Goal: Task Accomplishment & Management: Complete application form

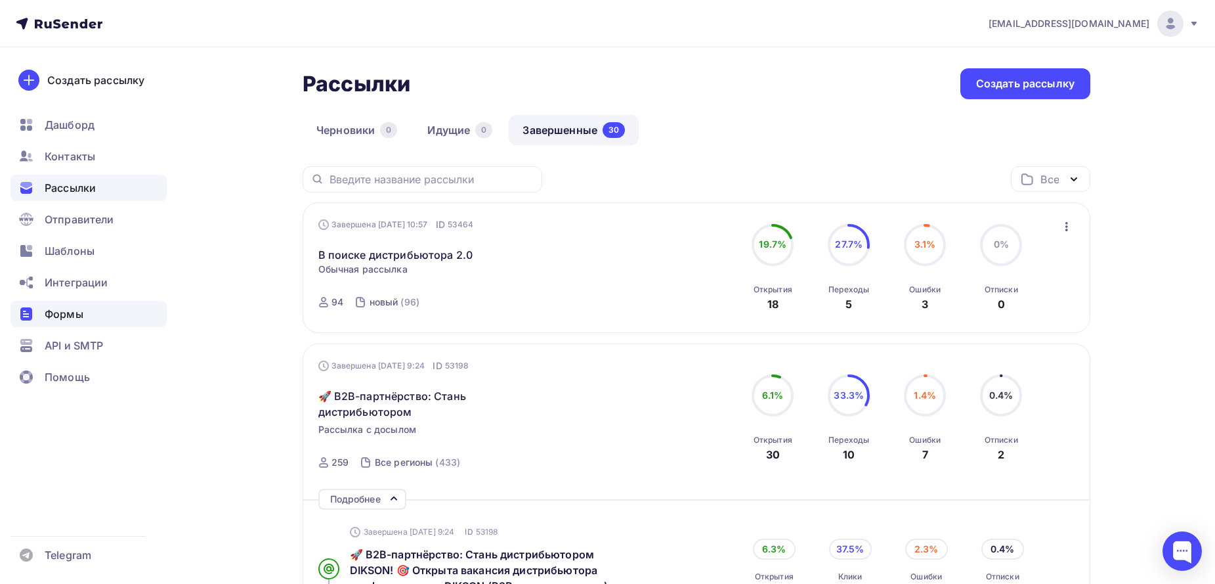
scroll to position [14, 0]
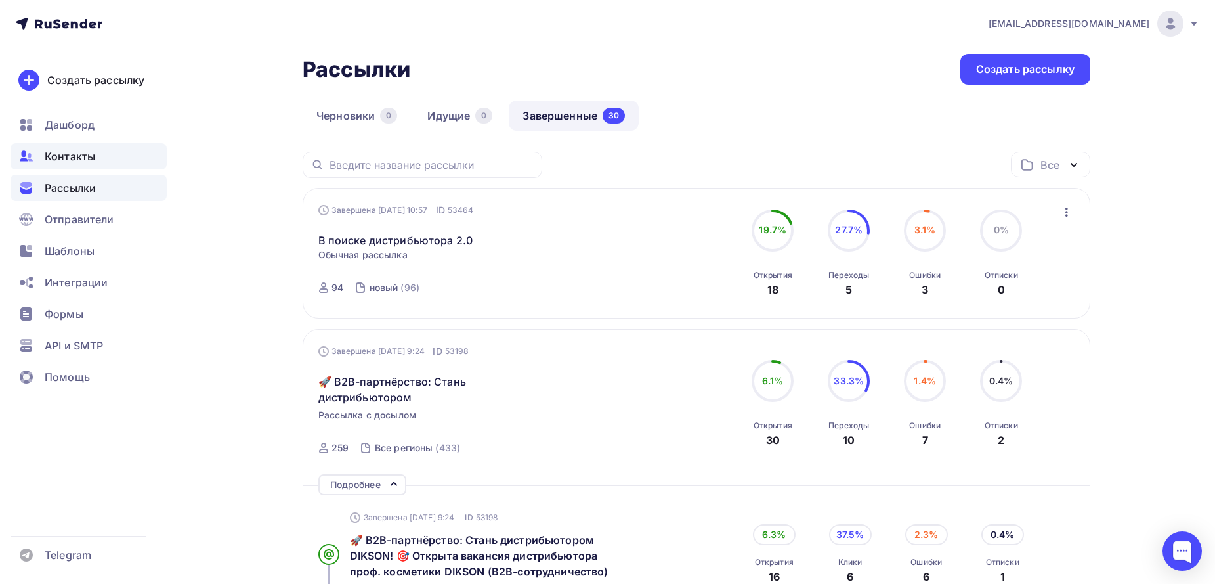
click at [64, 165] on div "Контакты" at bounding box center [89, 156] width 156 height 26
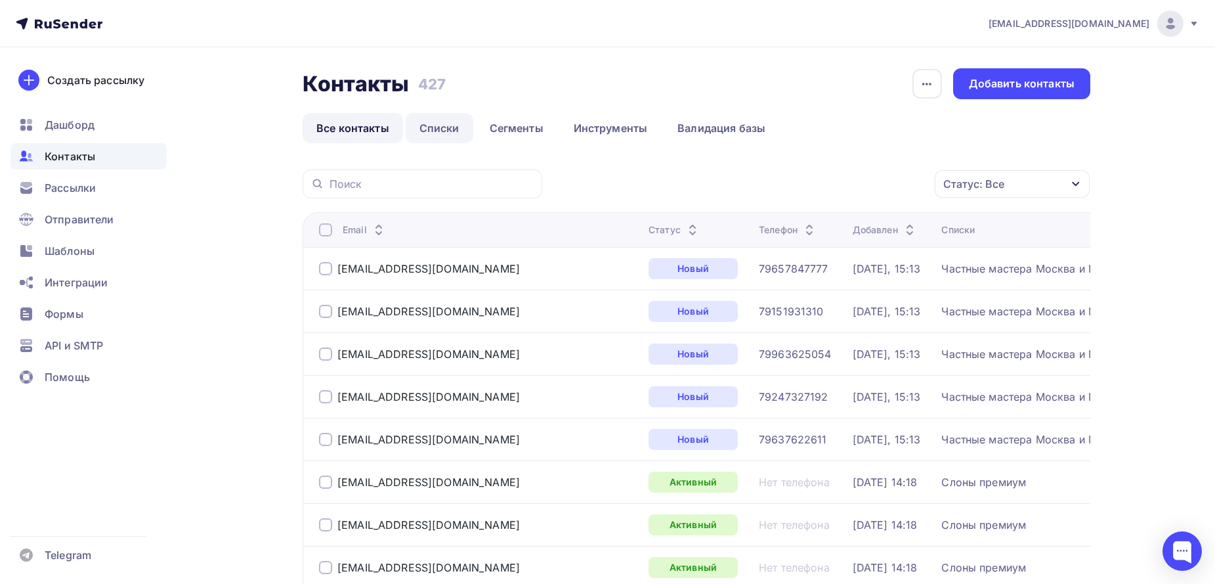
click at [446, 123] on link "Списки" at bounding box center [440, 128] width 68 height 30
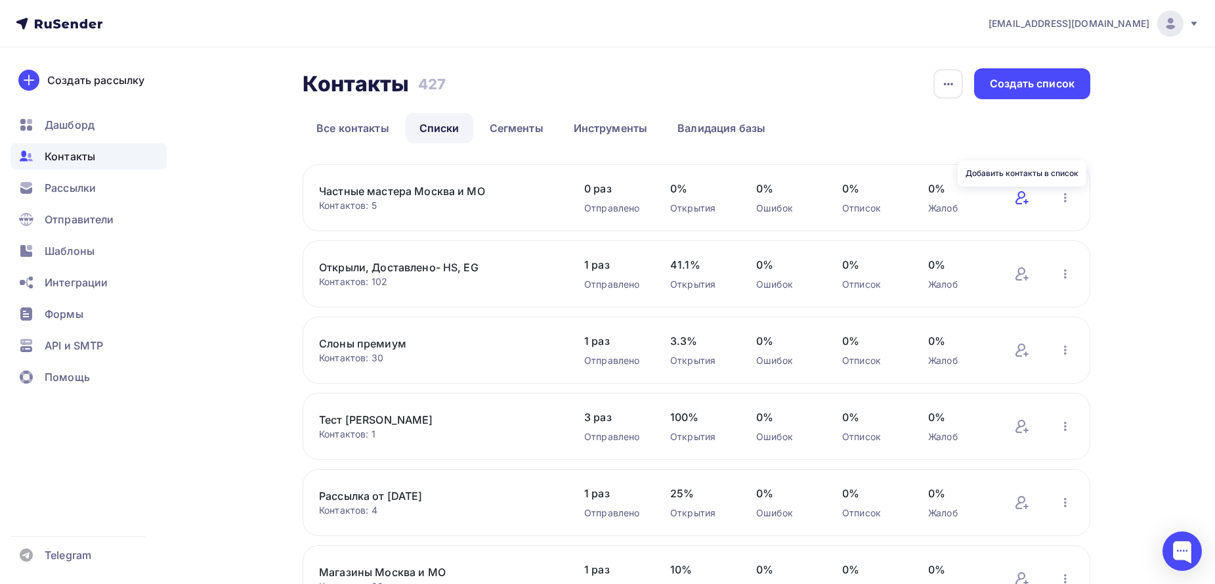
click at [1018, 200] on icon at bounding box center [1021, 197] width 10 height 13
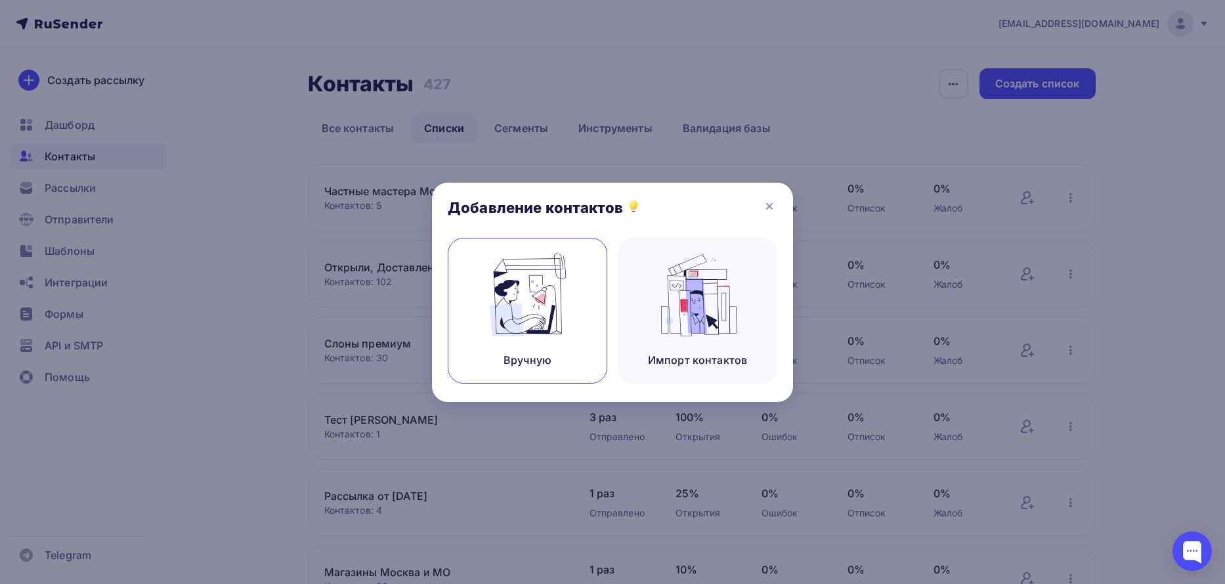
click at [533, 353] on div "Вручную" at bounding box center [528, 360] width 48 height 16
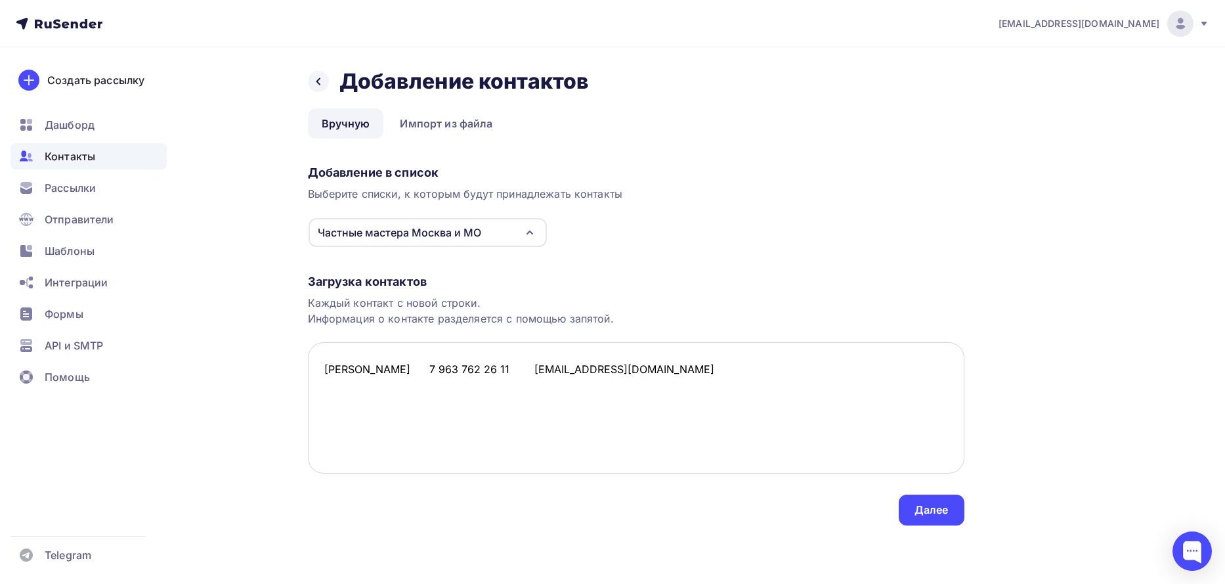
drag, startPoint x: 737, startPoint y: 373, endPoint x: 559, endPoint y: 366, distance: 178.7
click at [559, 366] on textarea "[PERSON_NAME] 7 963 762 26 11 [EMAIL_ADDRESS][DOMAIN_NAME]" at bounding box center [636, 407] width 657 height 131
click at [343, 376] on textarea "[PERSON_NAME] 7 963 762 26 11" at bounding box center [636, 407] width 657 height 131
click at [345, 375] on textarea "[EMAIL_ADDRESS] [PERSON_NAME] 7 963 762 26 11" at bounding box center [636, 407] width 657 height 131
drag, startPoint x: 696, startPoint y: 362, endPoint x: 603, endPoint y: 356, distance: 92.8
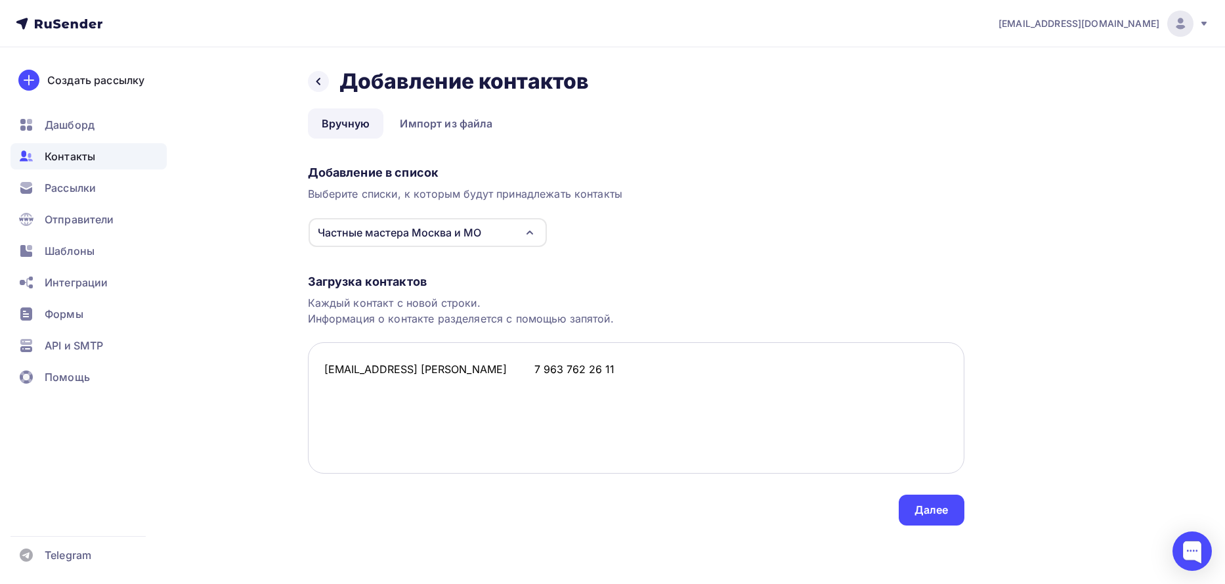
click at [603, 356] on textarea "[EMAIL_ADDRESS] [PERSON_NAME] 7 963 762 26 11" at bounding box center [636, 407] width 657 height 131
click at [481, 367] on textarea "[EMAIL_ADDRESS] [PERSON_NAME]" at bounding box center [636, 407] width 657 height 131
click at [560, 373] on textarea "[EMAIL_ADDRESS][DOMAIN_NAME], 7 963 762 26 11, [PERSON_NAME]" at bounding box center [636, 407] width 657 height 131
paste textarea "Тина 7 965 784 77 77 [EMAIL_ADDRESS][DOMAIN_NAME] [PERSON_NAME] 7 924 732 71 92…"
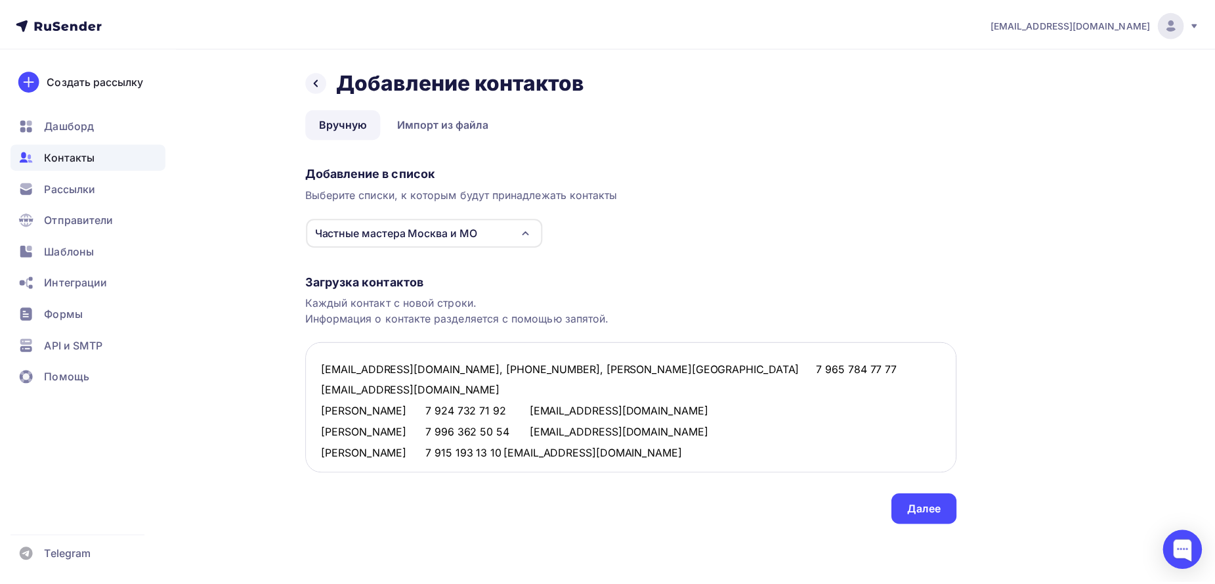
scroll to position [8, 0]
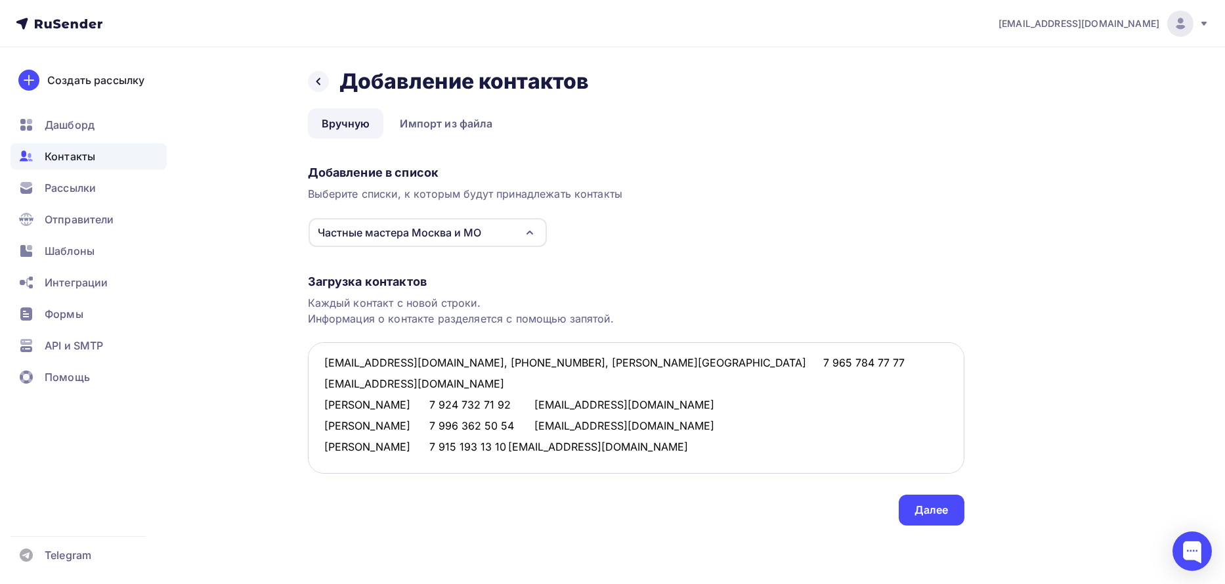
drag, startPoint x: 559, startPoint y: 386, endPoint x: 458, endPoint y: 377, distance: 102.2
click at [458, 377] on textarea "[EMAIL_ADDRESS][DOMAIN_NAME], [PHONE_NUMBER], [PERSON_NAME][GEOGRAPHIC_DATA] 7 …" at bounding box center [636, 407] width 657 height 131
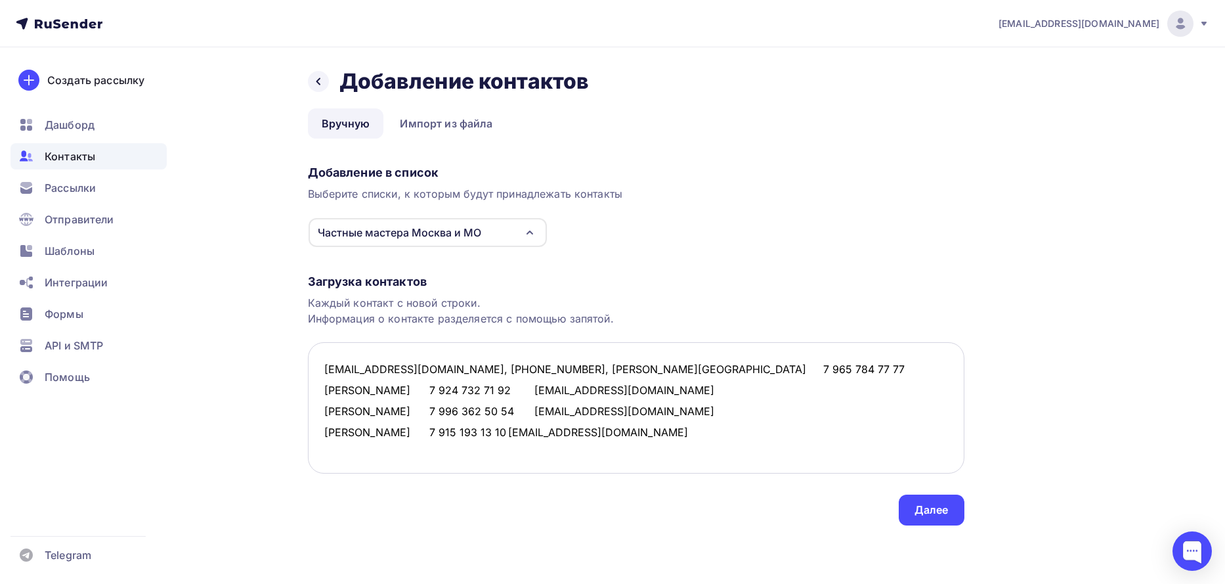
click at [326, 385] on textarea "[EMAIL_ADDRESS][DOMAIN_NAME], [PHONE_NUMBER], [PERSON_NAME][GEOGRAPHIC_DATA] 7 …" at bounding box center [636, 407] width 657 height 131
paste textarea "[EMAIL_ADDRESS][DOMAIN_NAME]"
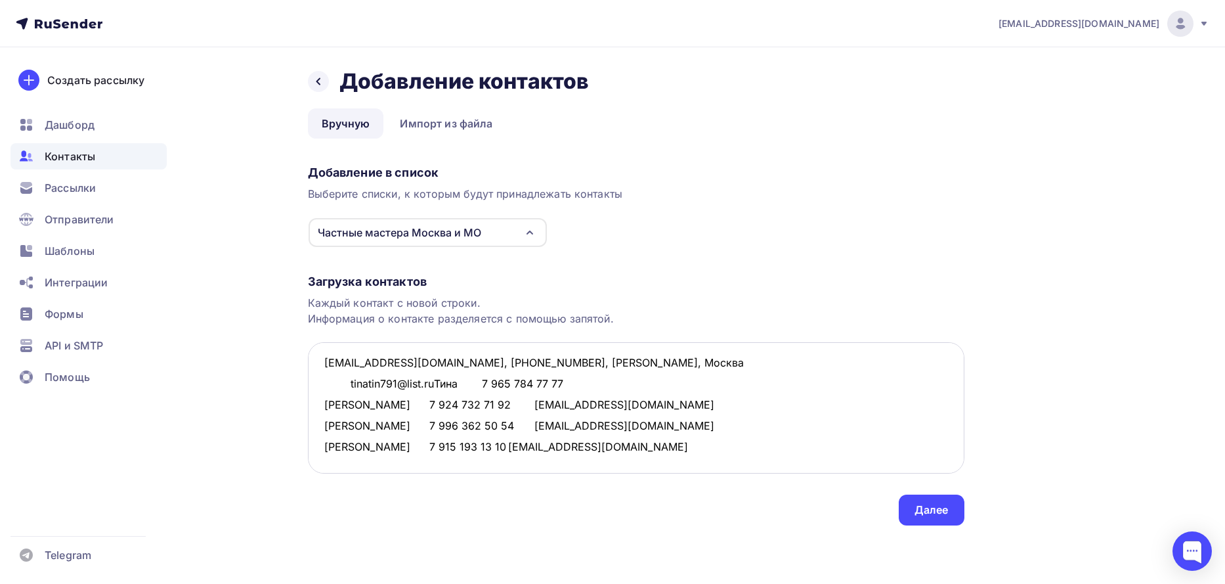
click at [347, 384] on textarea "[EMAIL_ADDRESS][DOMAIN_NAME], [PHONE_NUMBER], [PERSON_NAME], Москва tinatin791@…" at bounding box center [636, 407] width 657 height 131
click at [412, 384] on textarea "[EMAIL_ADDRESS][DOMAIN_NAME], [PHONE_NUMBER], [PERSON_NAME], Москва tinatin791@…" at bounding box center [636, 407] width 657 height 131
drag, startPoint x: 540, startPoint y: 379, endPoint x: 443, endPoint y: 376, distance: 97.2
click at [443, 376] on textarea "[EMAIL_ADDRESS][DOMAIN_NAME], [PHONE_NUMBER], [PERSON_NAME], Москва [EMAIL_ADDR…" at bounding box center [636, 407] width 657 height 131
click at [412, 379] on textarea "[EMAIL_ADDRESS][DOMAIN_NAME], [PHONE_NUMBER], [PERSON_NAME], Москва [EMAIL_ADDR…" at bounding box center [636, 407] width 657 height 131
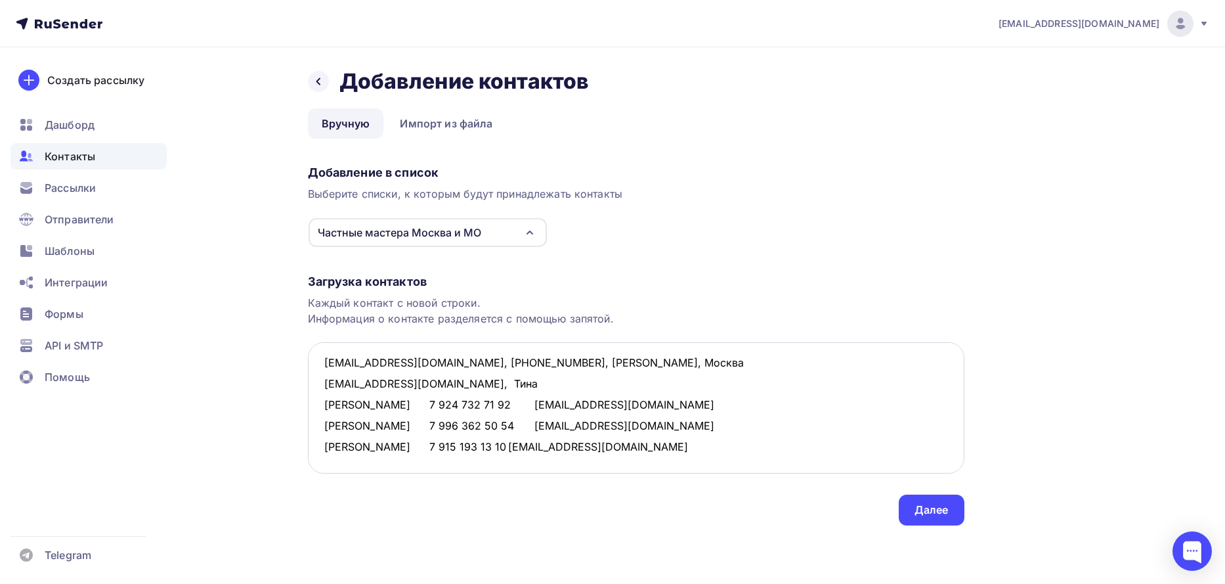
paste textarea "7 965 784 77 77"
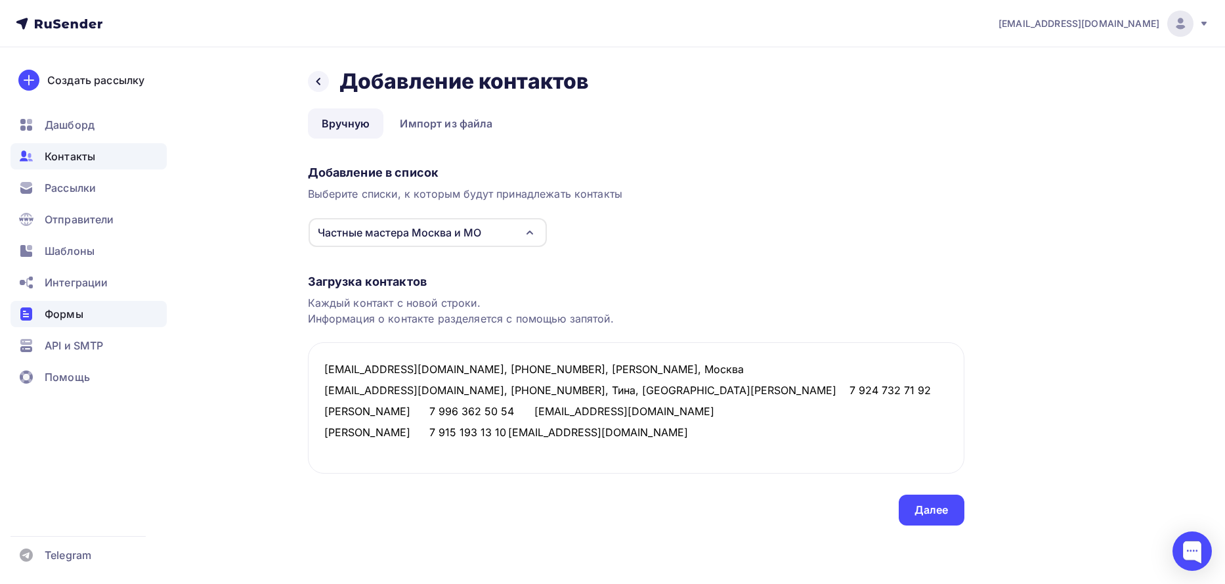
paste textarea "[EMAIL_ADDRESS][DOMAIN_NAME]"
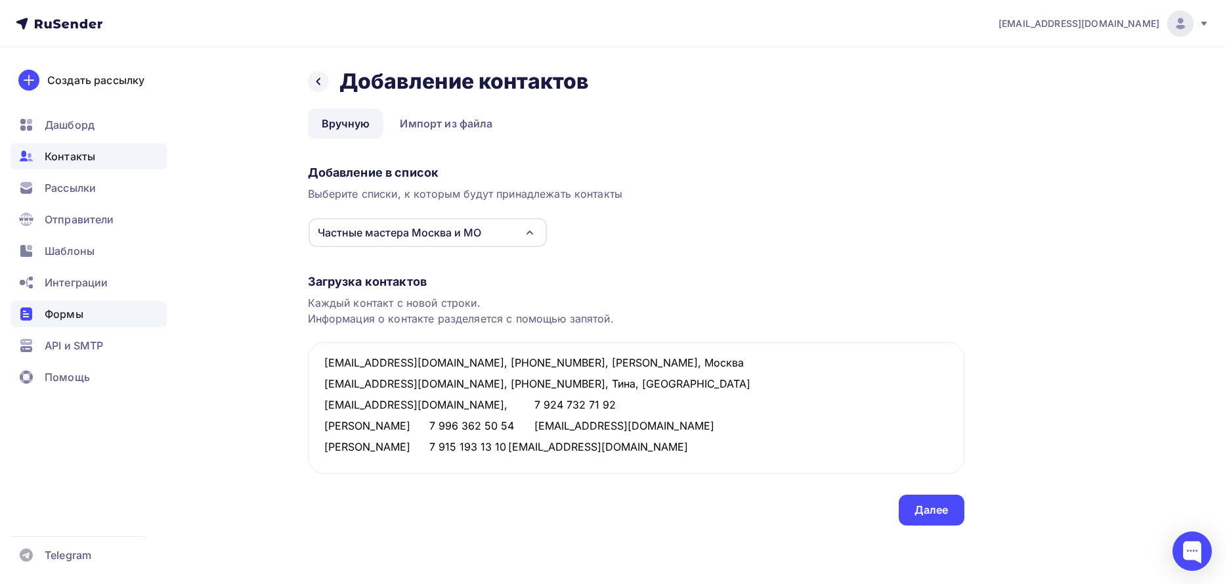
paste textarea "[PERSON_NAME]"
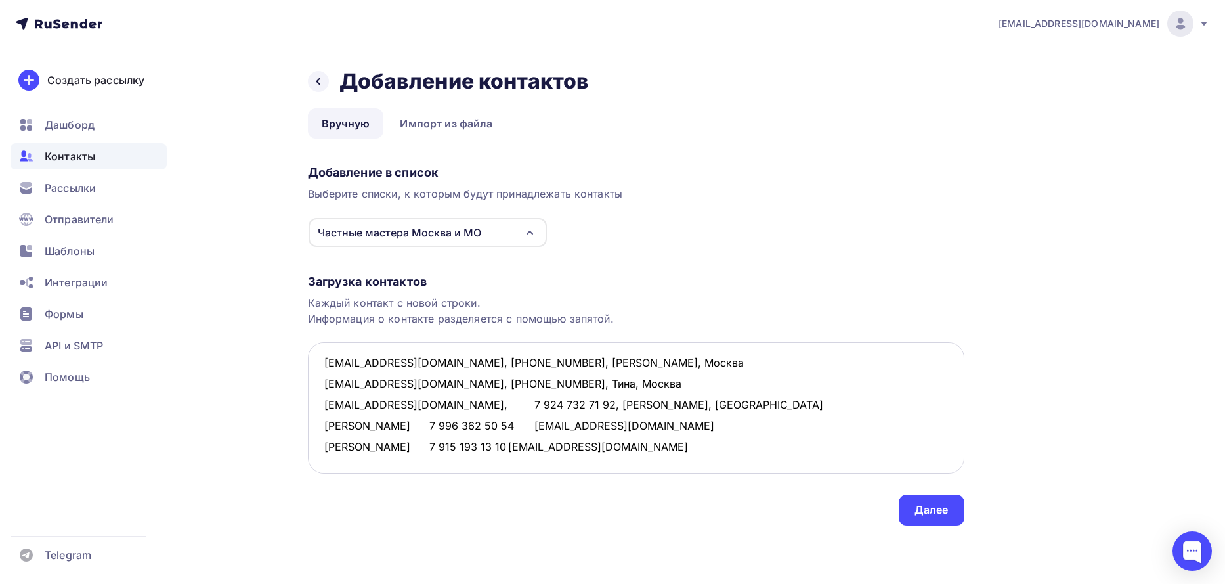
click at [519, 410] on textarea "[EMAIL_ADDRESS][DOMAIN_NAME], [PHONE_NUMBER], [PERSON_NAME], Москва [EMAIL_ADDR…" at bounding box center [636, 407] width 657 height 131
click at [430, 399] on textarea "[EMAIL_ADDRESS][DOMAIN_NAME], [PHONE_NUMBER], [PERSON_NAME], Москва [EMAIL_ADDR…" at bounding box center [636, 407] width 657 height 131
click at [429, 404] on textarea "[EMAIL_ADDRESS][DOMAIN_NAME], [PHONE_NUMBER], [PERSON_NAME], Москва [EMAIL_ADDR…" at bounding box center [636, 407] width 657 height 131
click at [427, 404] on textarea "[EMAIL_ADDRESS][DOMAIN_NAME], [PHONE_NUMBER], [PERSON_NAME], Москва [EMAIL_ADDR…" at bounding box center [636, 407] width 657 height 131
click at [429, 410] on textarea "[EMAIL_ADDRESS][DOMAIN_NAME], [PHONE_NUMBER], [PERSON_NAME], Москва [EMAIL_ADDR…" at bounding box center [636, 407] width 657 height 131
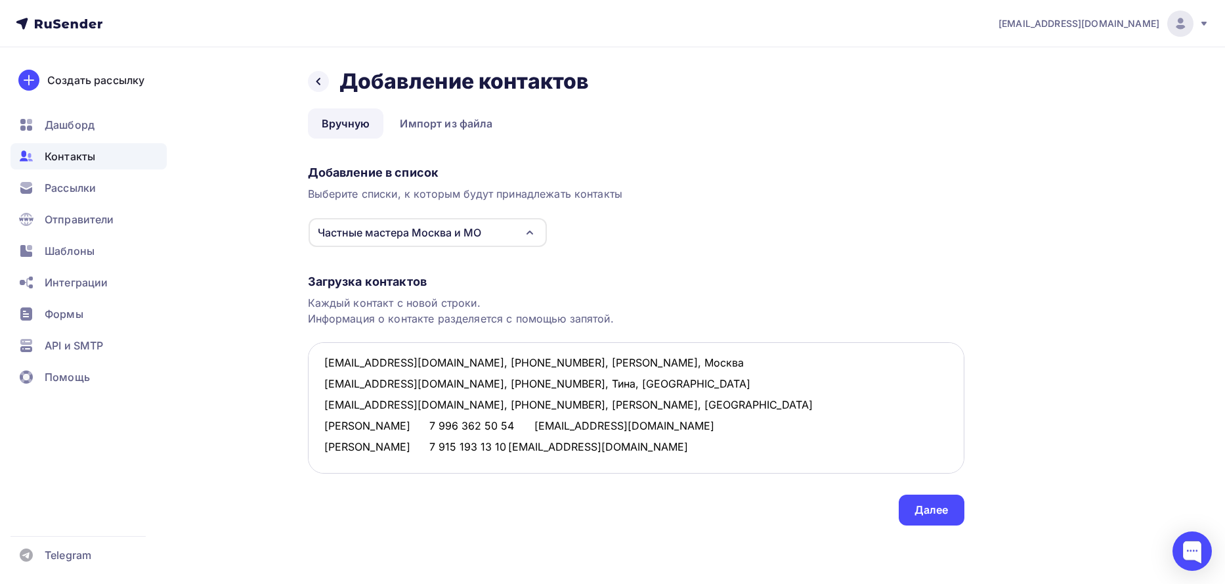
click at [626, 425] on textarea "[EMAIL_ADDRESS][DOMAIN_NAME], [PHONE_NUMBER], [PERSON_NAME], Москва [EMAIL_ADDR…" at bounding box center [636, 407] width 657 height 131
paste textarea "[EMAIL_ADDRESS][DOMAIN_NAME]"
paste textarea "[PERSON_NAME]"
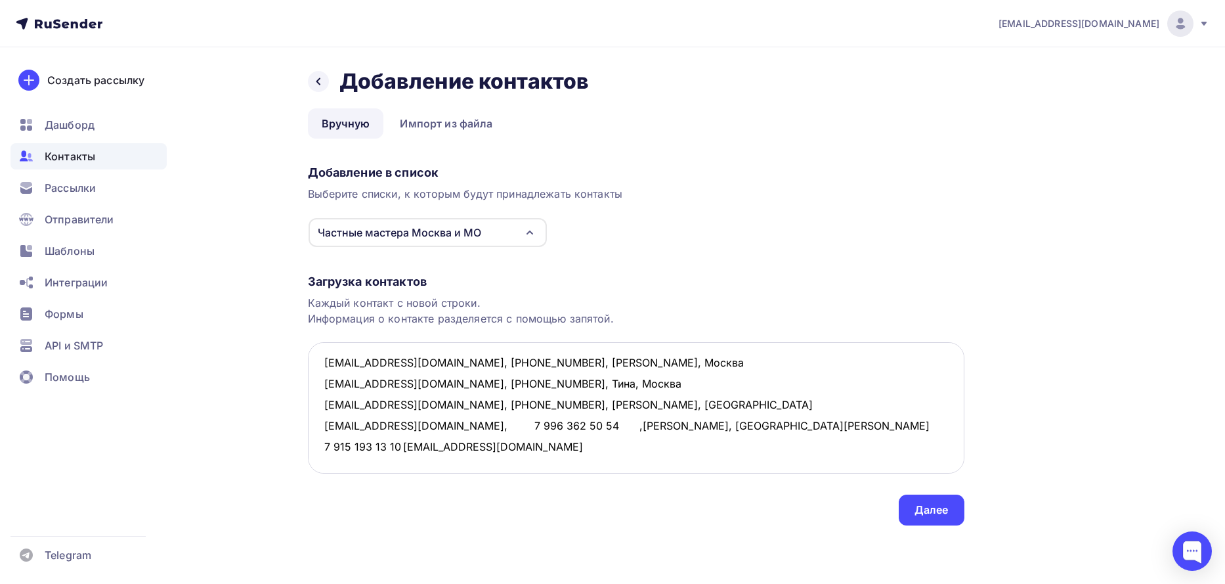
click at [540, 425] on textarea "[EMAIL_ADDRESS][DOMAIN_NAME], [PHONE_NUMBER], [PERSON_NAME], Москва [EMAIL_ADDR…" at bounding box center [636, 407] width 657 height 131
paste textarea "[EMAIL_ADDRESS][DOMAIN_NAME]"
paste textarea "[PERSON_NAME]"
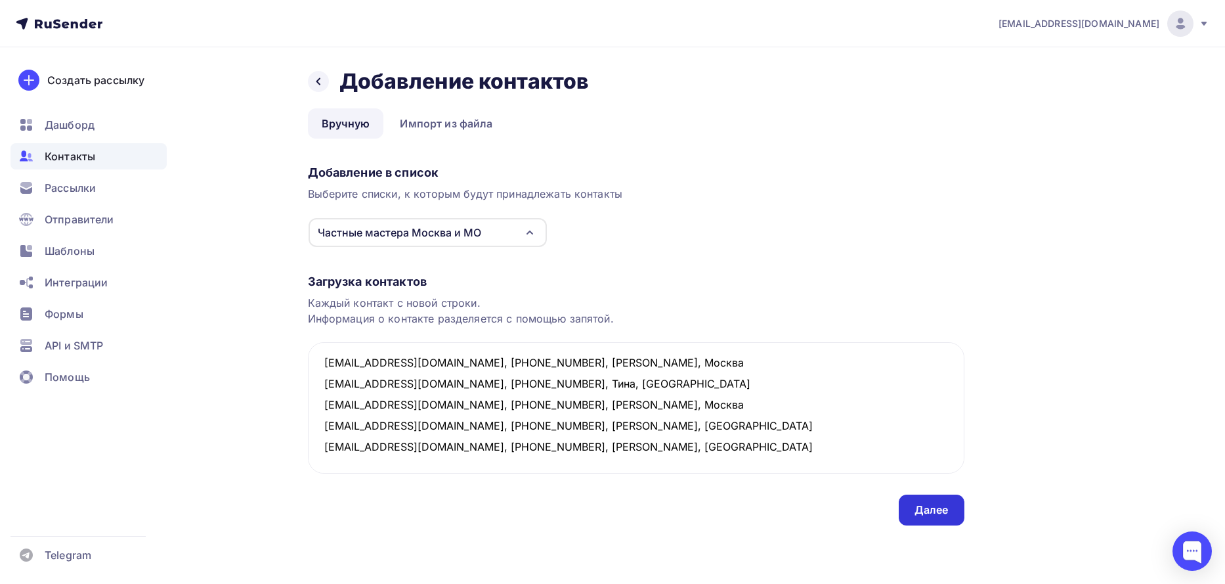
type textarea "[EMAIL_ADDRESS][DOMAIN_NAME], [PHONE_NUMBER], [PERSON_NAME], Москва [EMAIL_ADDR…"
click at [947, 521] on div "Далее" at bounding box center [932, 509] width 66 height 31
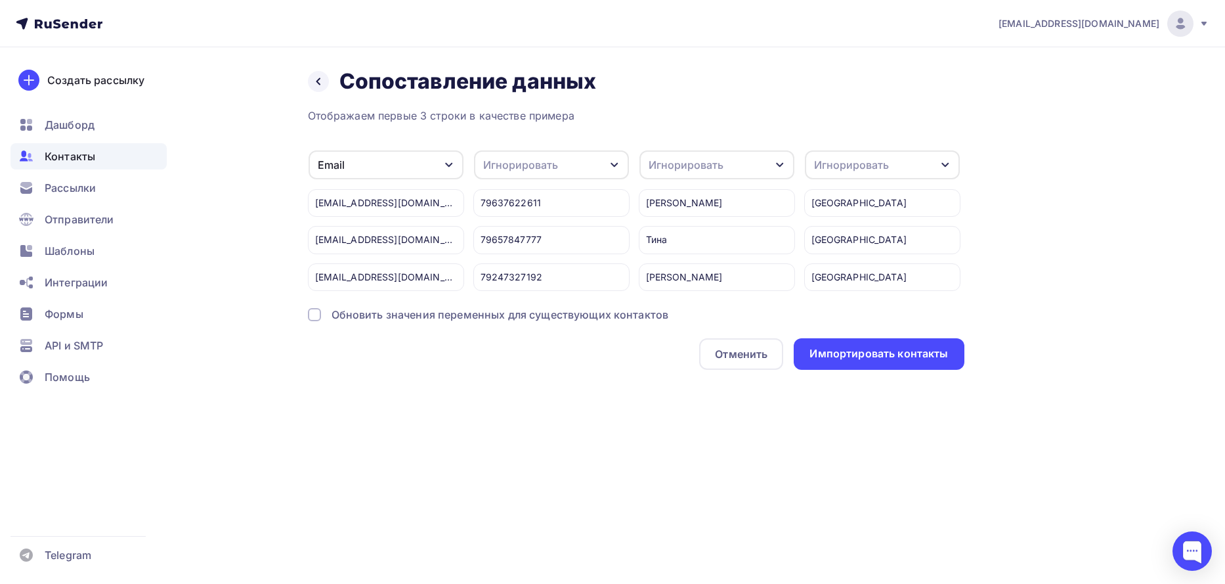
click at [614, 160] on icon "button" at bounding box center [614, 165] width 11 height 11
click at [530, 228] on div "Телефон" at bounding box center [527, 224] width 76 height 16
click at [776, 169] on icon "button" at bounding box center [780, 165] width 11 height 11
click at [676, 225] on div "Имя" at bounding box center [693, 224] width 76 height 16
click at [935, 155] on div "Игнорировать" at bounding box center [882, 164] width 155 height 29
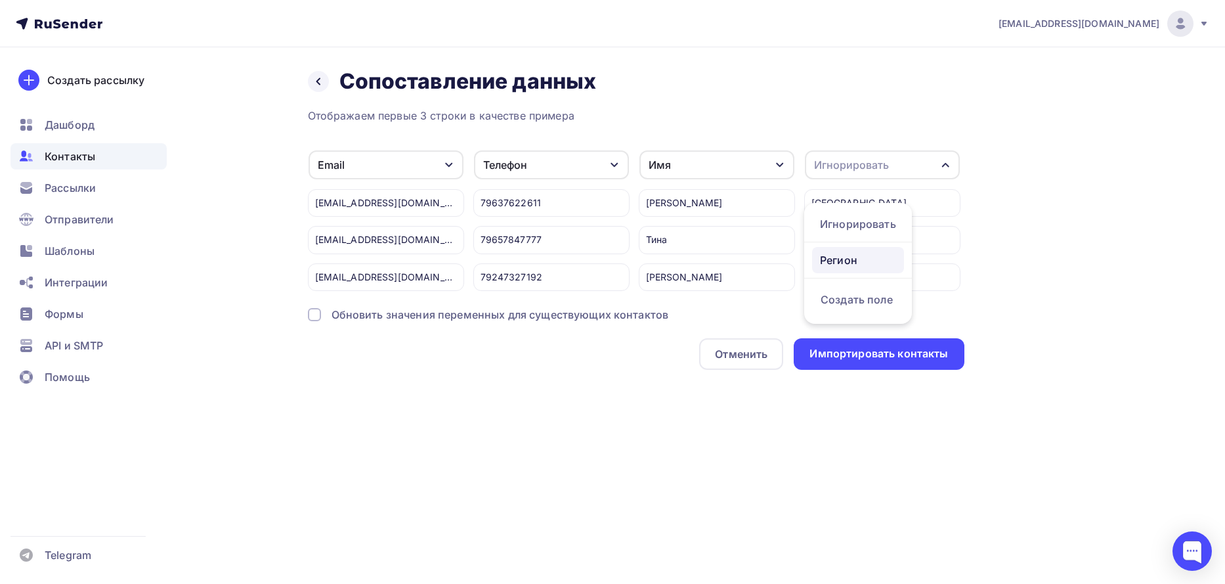
click at [844, 257] on div "Регион" at bounding box center [858, 260] width 76 height 16
drag, startPoint x: 312, startPoint y: 313, endPoint x: 364, endPoint y: 328, distance: 54.5
click at [312, 313] on div at bounding box center [314, 314] width 13 height 13
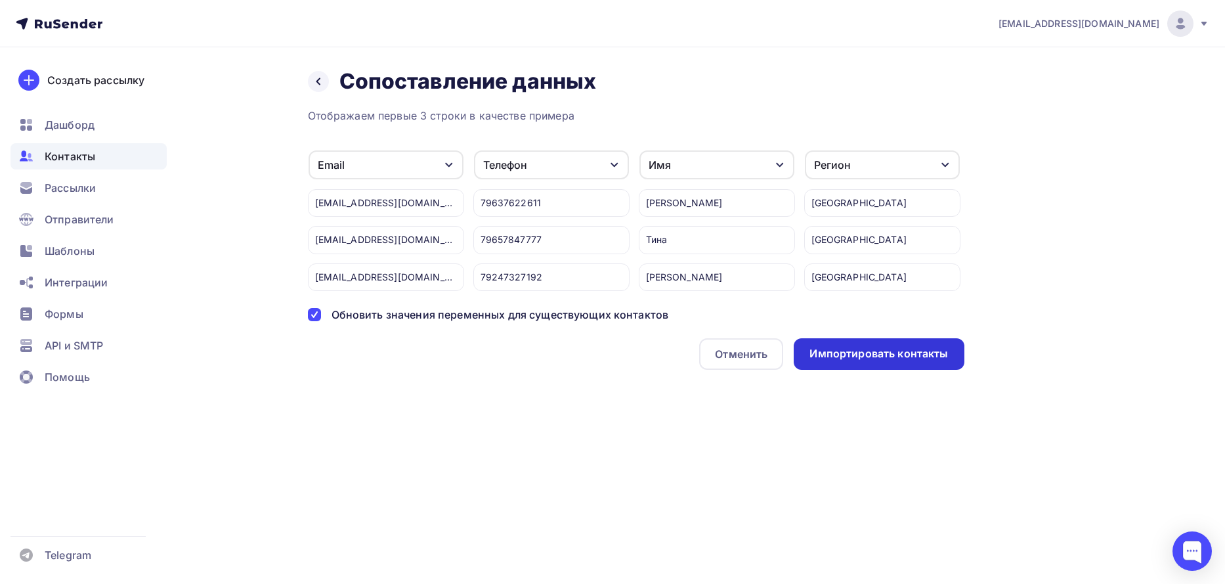
click at [833, 367] on div "Импортировать контакты" at bounding box center [879, 354] width 170 height 32
